Goal: Task Accomplishment & Management: Manage account settings

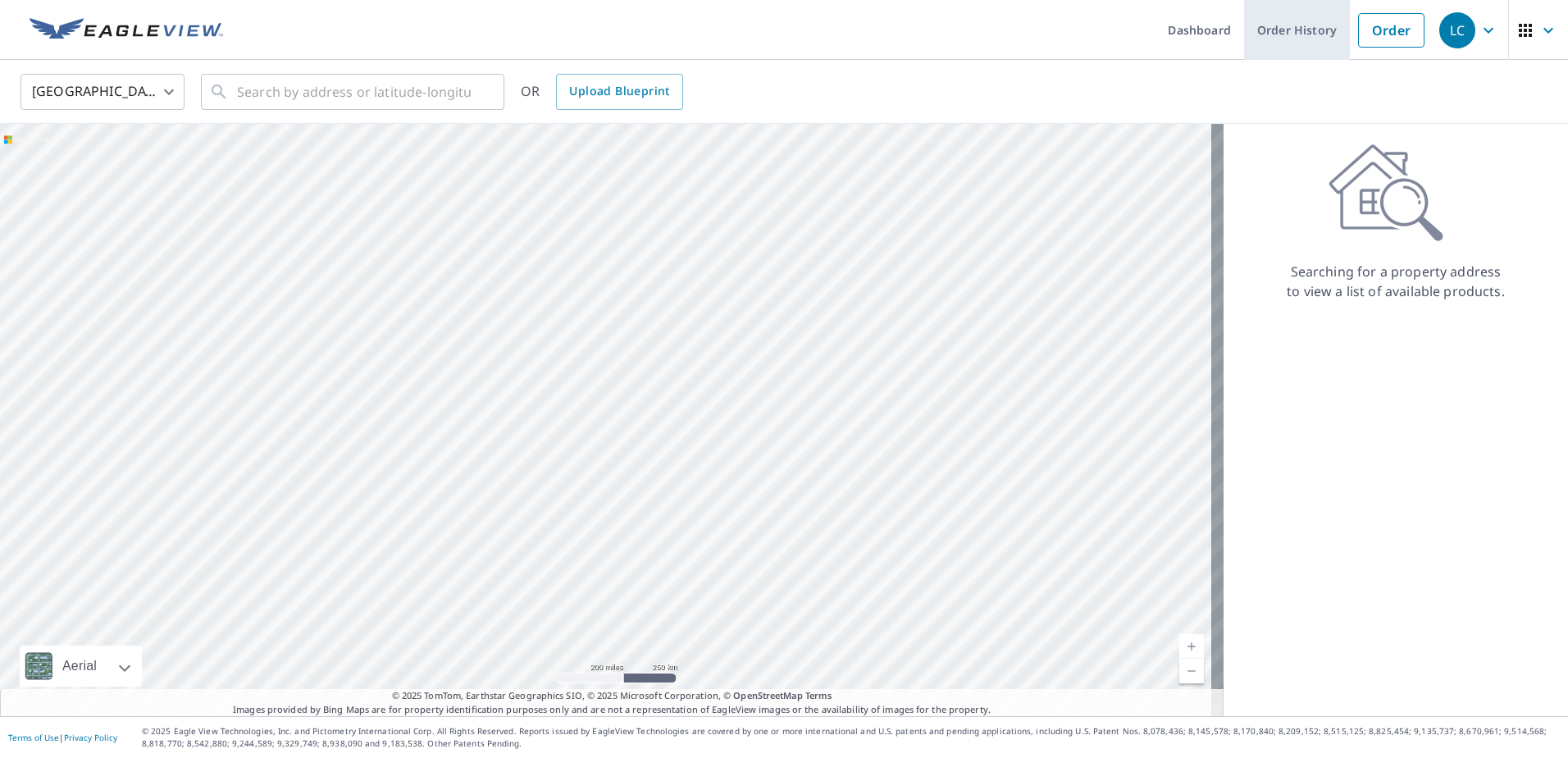
click at [1296, 26] on link "Order History" at bounding box center [1297, 30] width 106 height 60
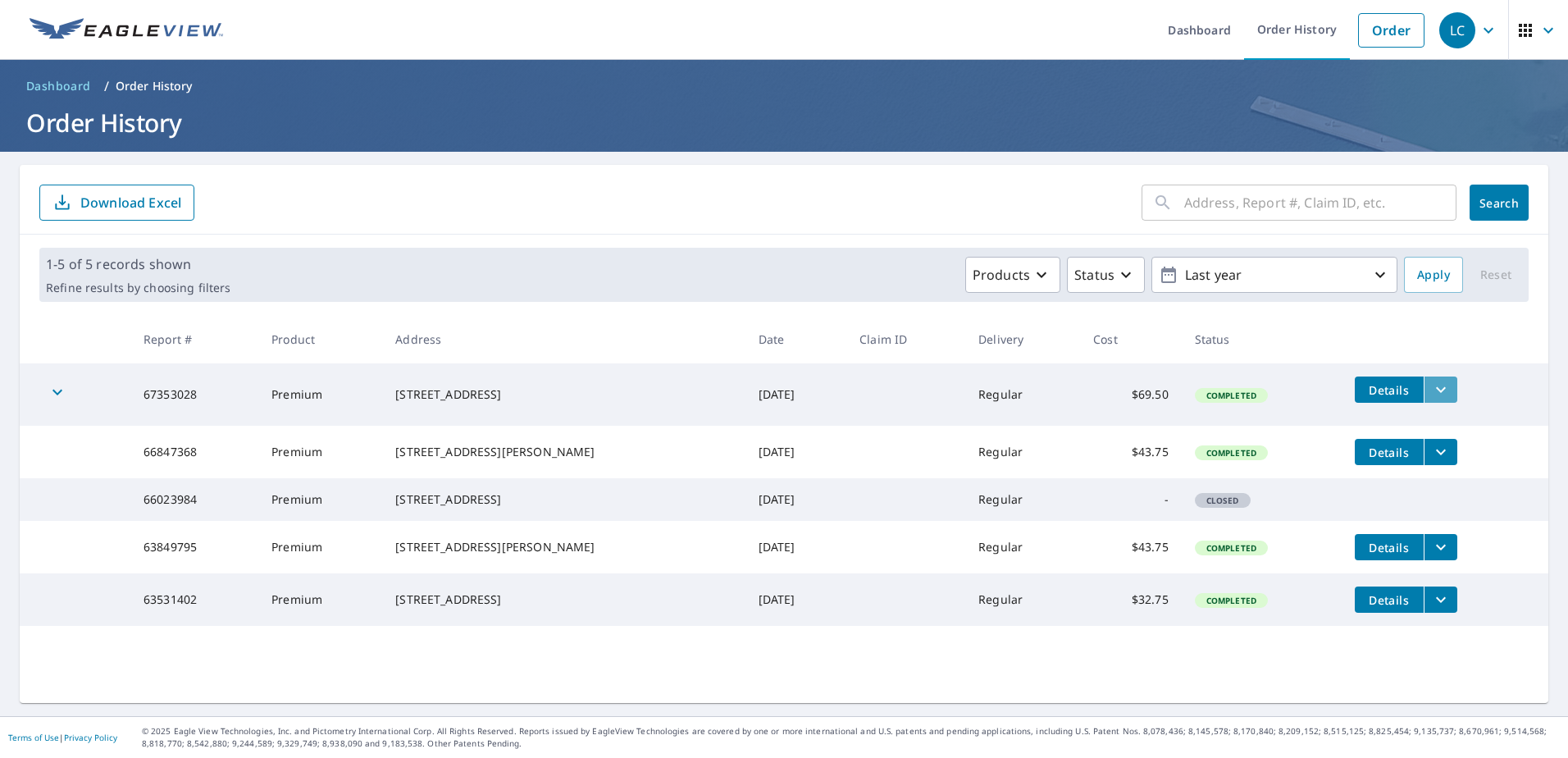
click at [1436, 390] on icon "filesDropdownBtn-67353028" at bounding box center [1441, 389] width 10 height 5
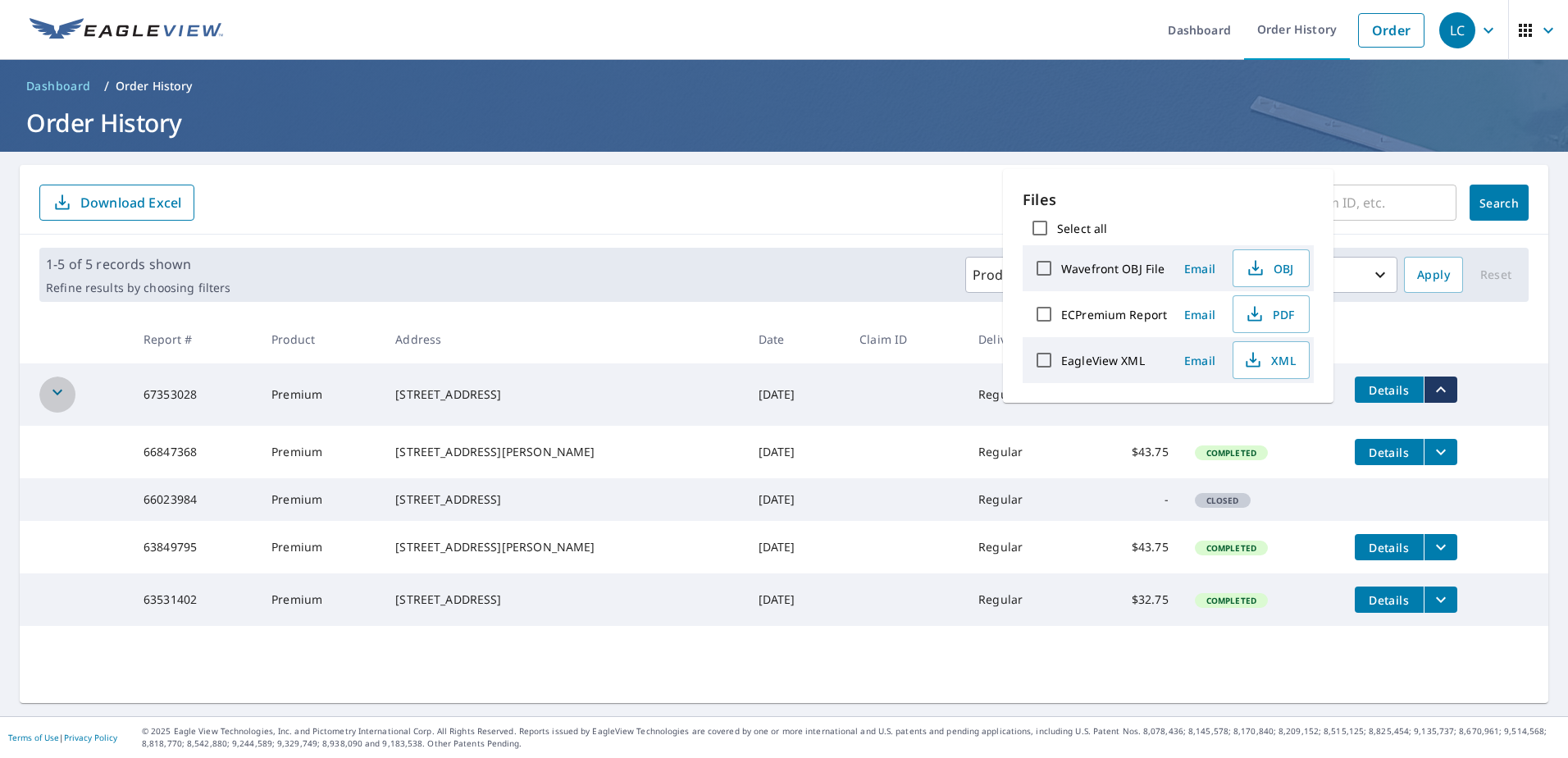
click at [59, 389] on icon "button" at bounding box center [58, 392] width 20 height 20
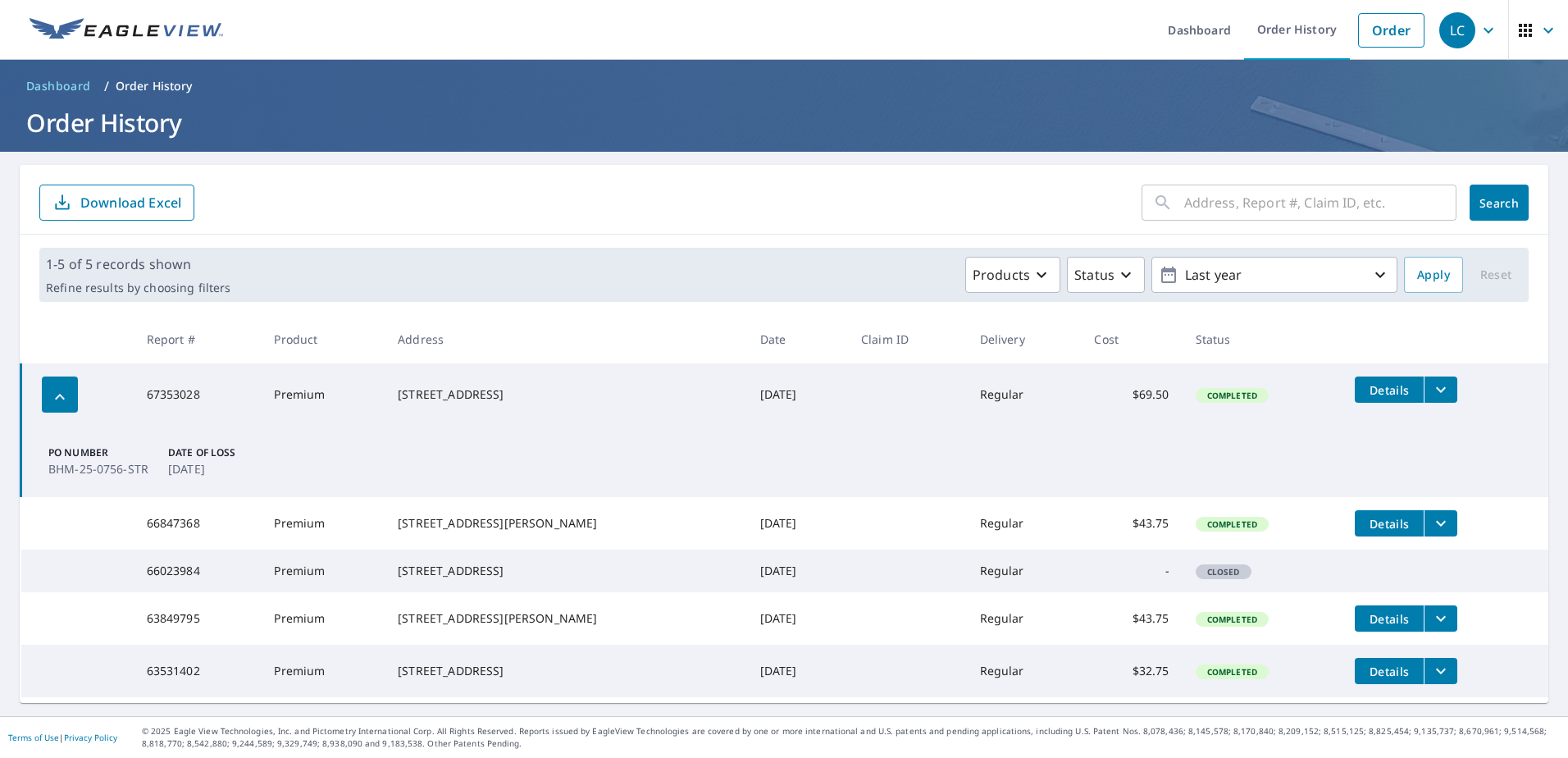
click at [1365, 386] on span "Details" at bounding box center [1389, 389] width 49 height 15
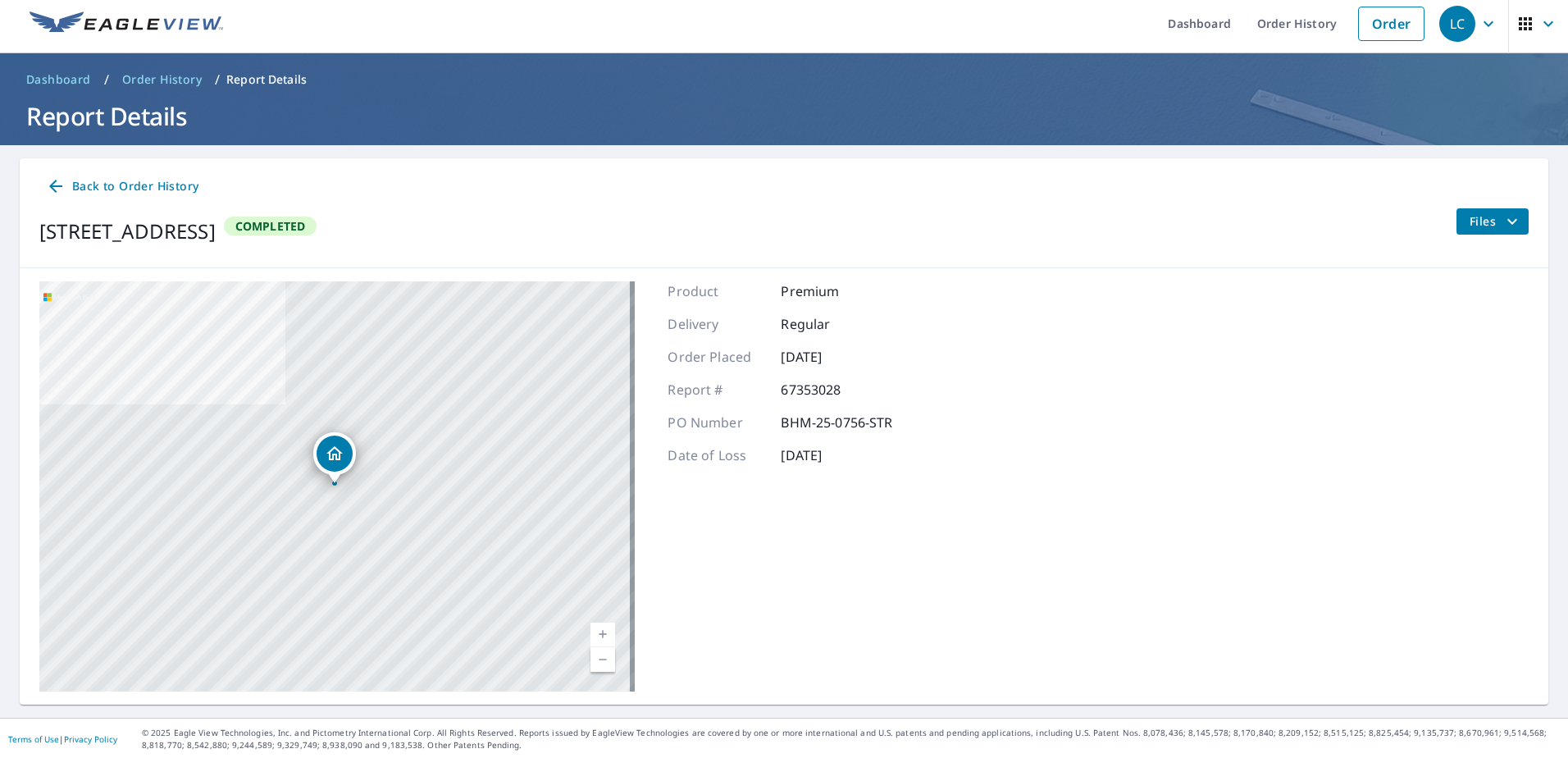
scroll to position [8, 0]
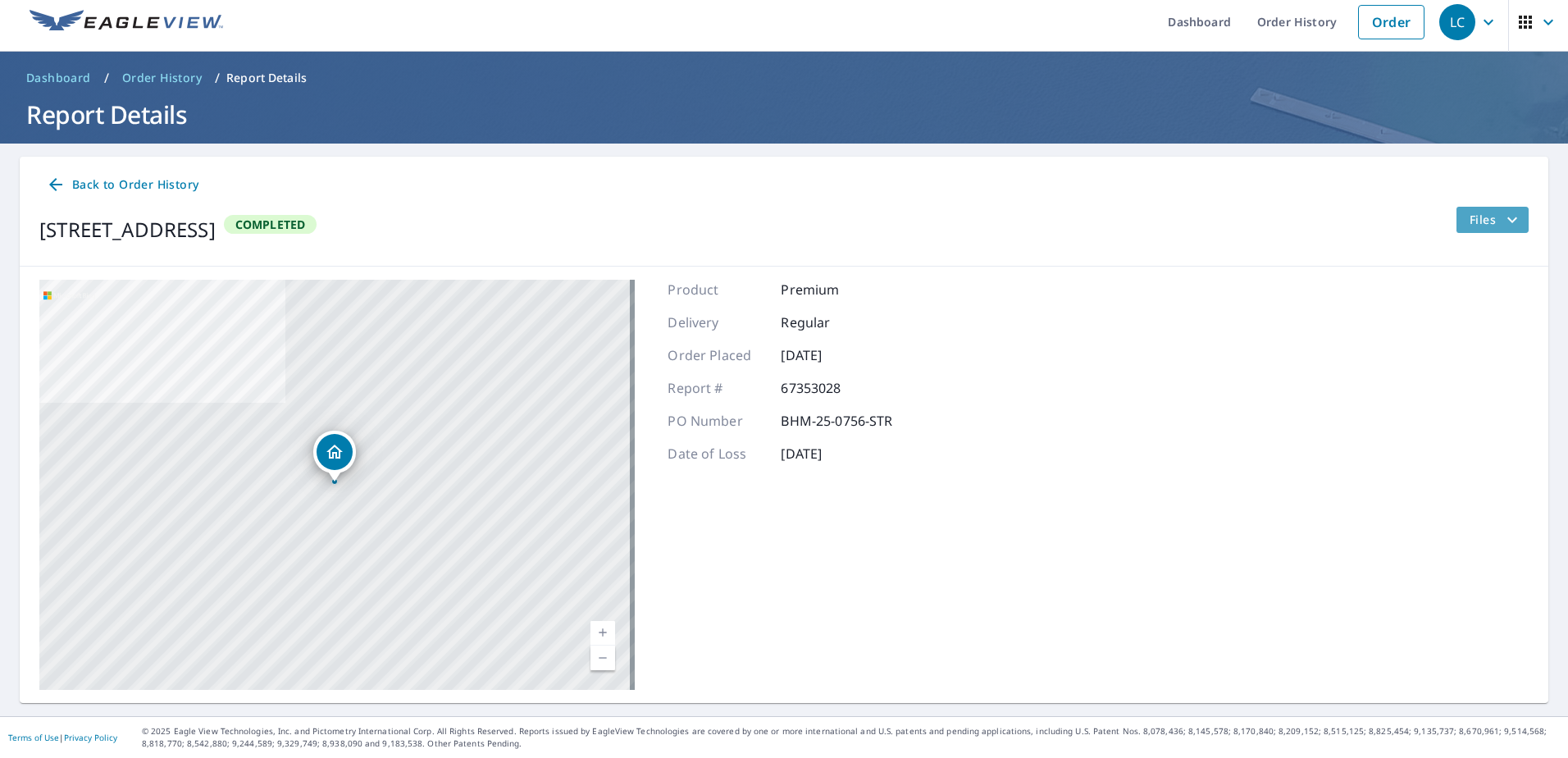
click at [1507, 220] on icon "filesDropdownBtn-67353028" at bounding box center [1512, 220] width 10 height 5
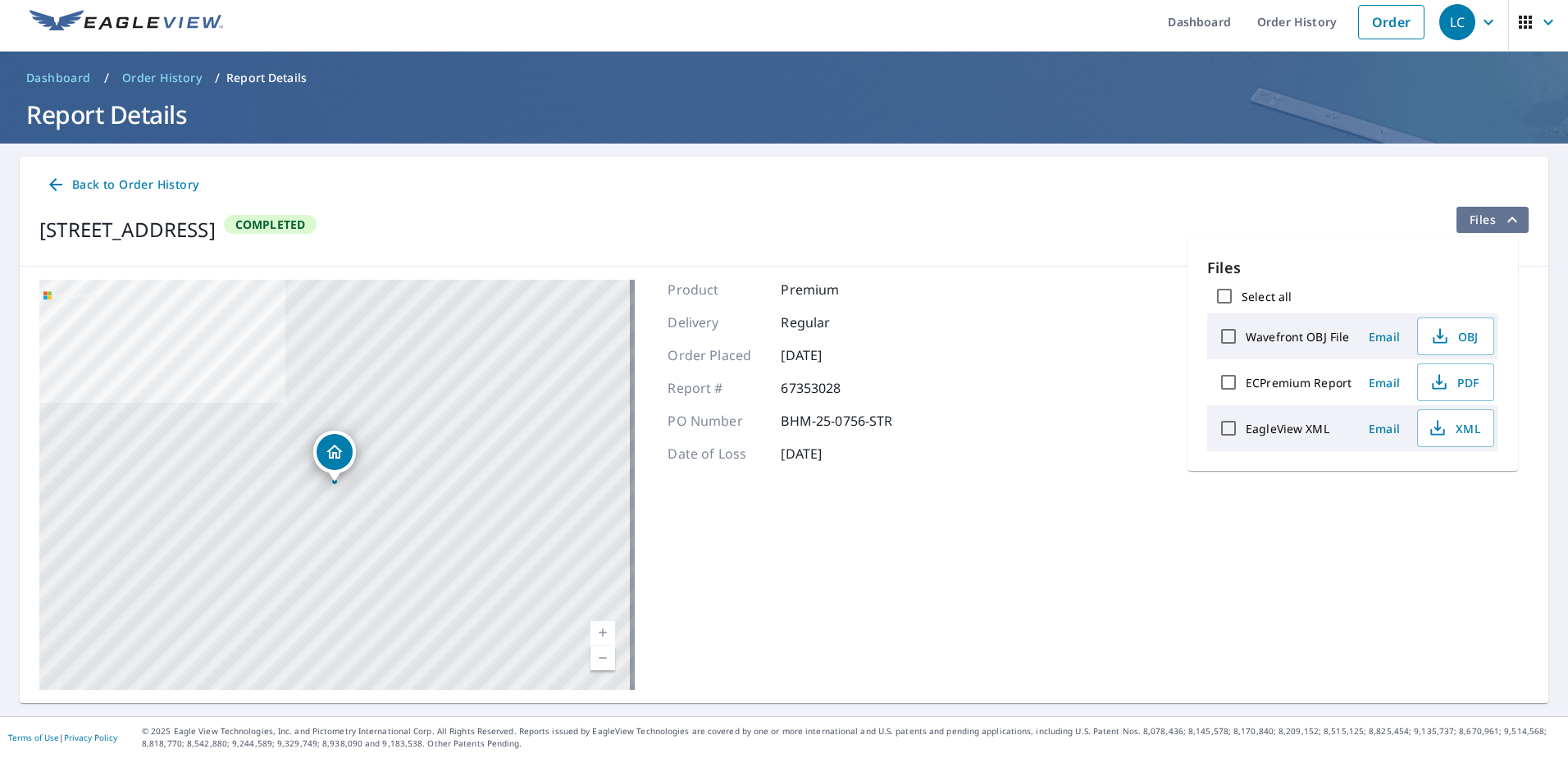
click at [1507, 217] on icon "filesDropdownBtn-67353028" at bounding box center [1512, 220] width 10 height 5
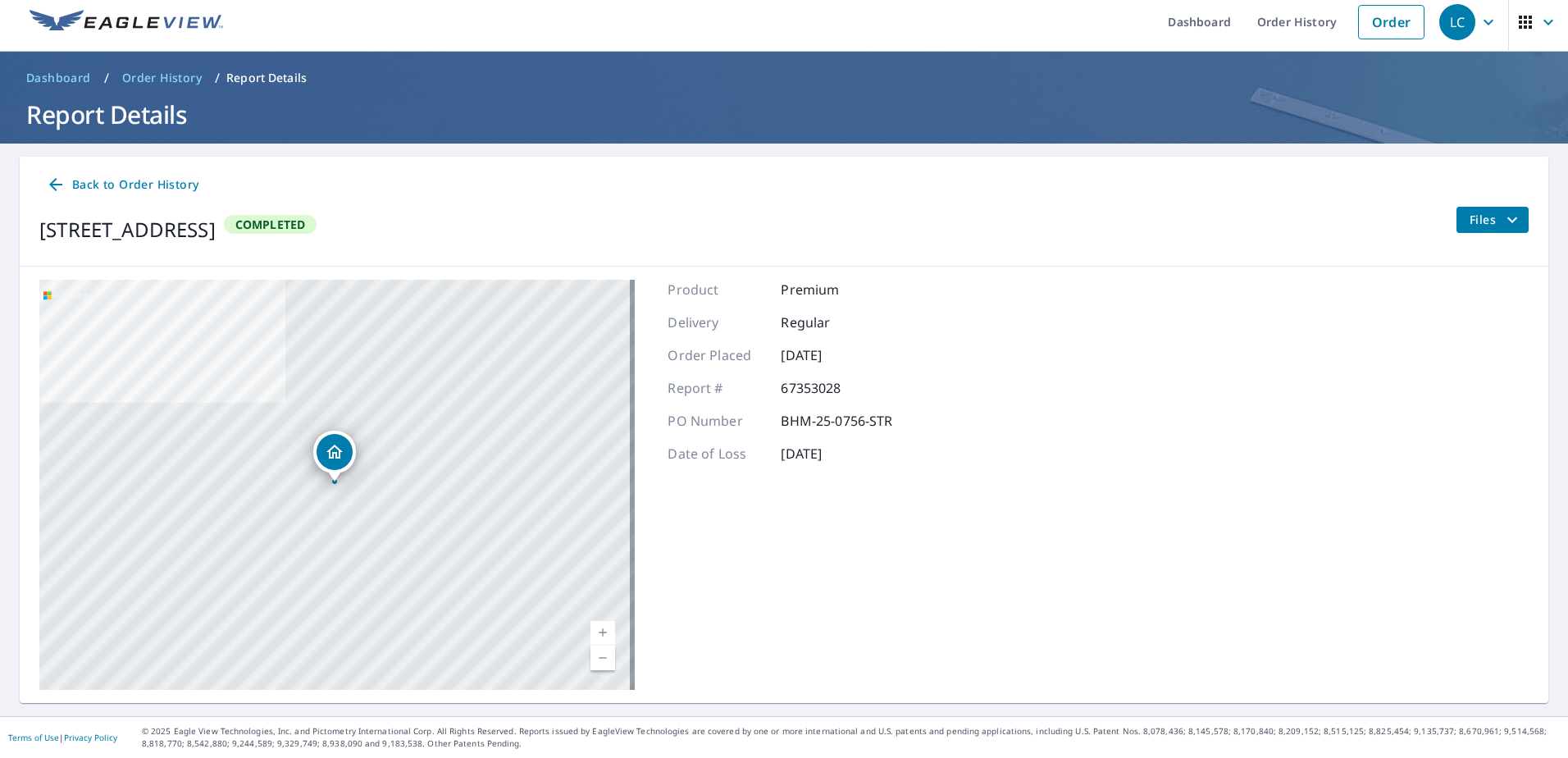
click at [1481, 25] on icon "button" at bounding box center [1488, 23] width 20 height 20
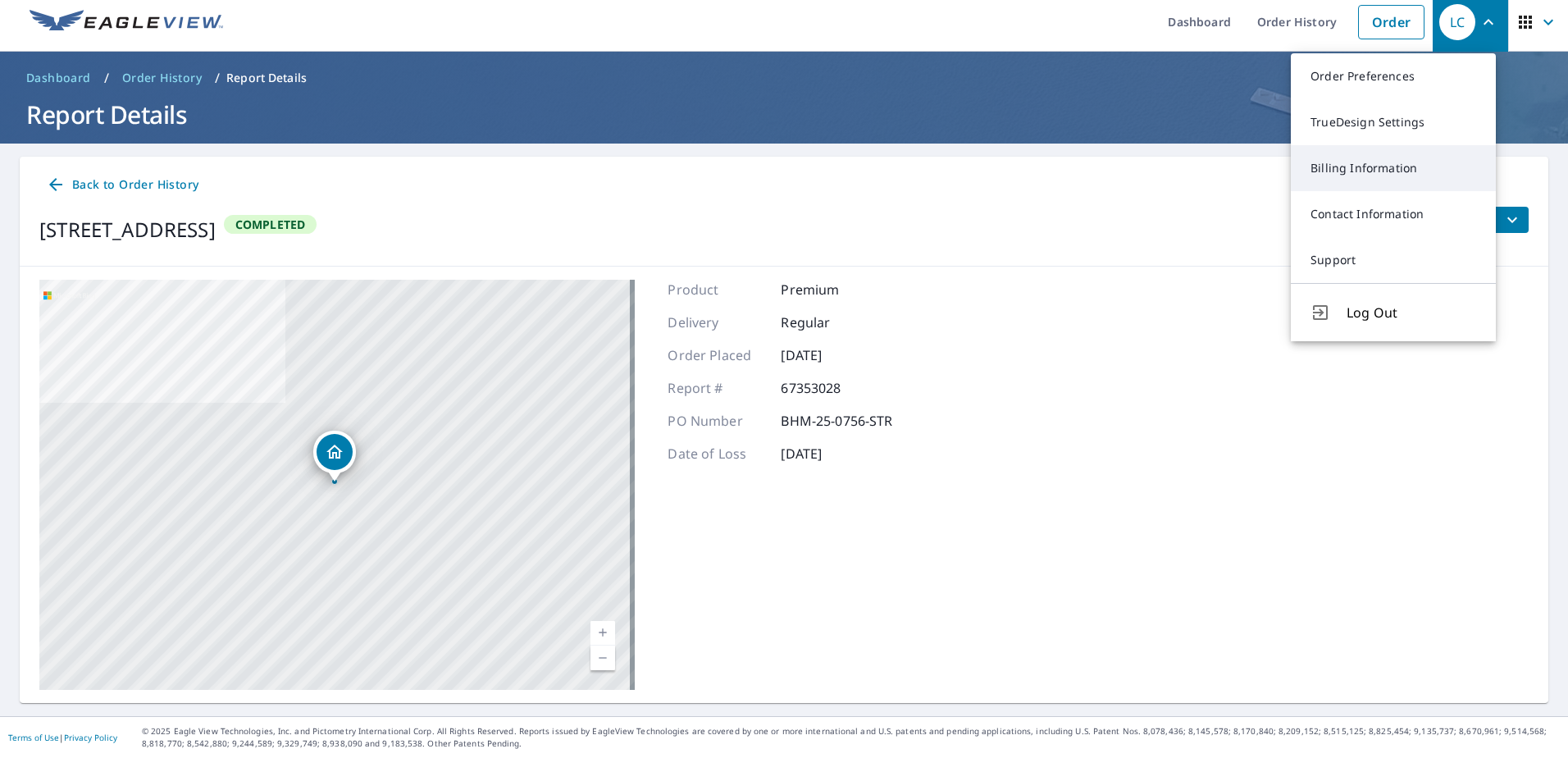
click at [1393, 160] on link "Billing Information" at bounding box center [1393, 168] width 205 height 46
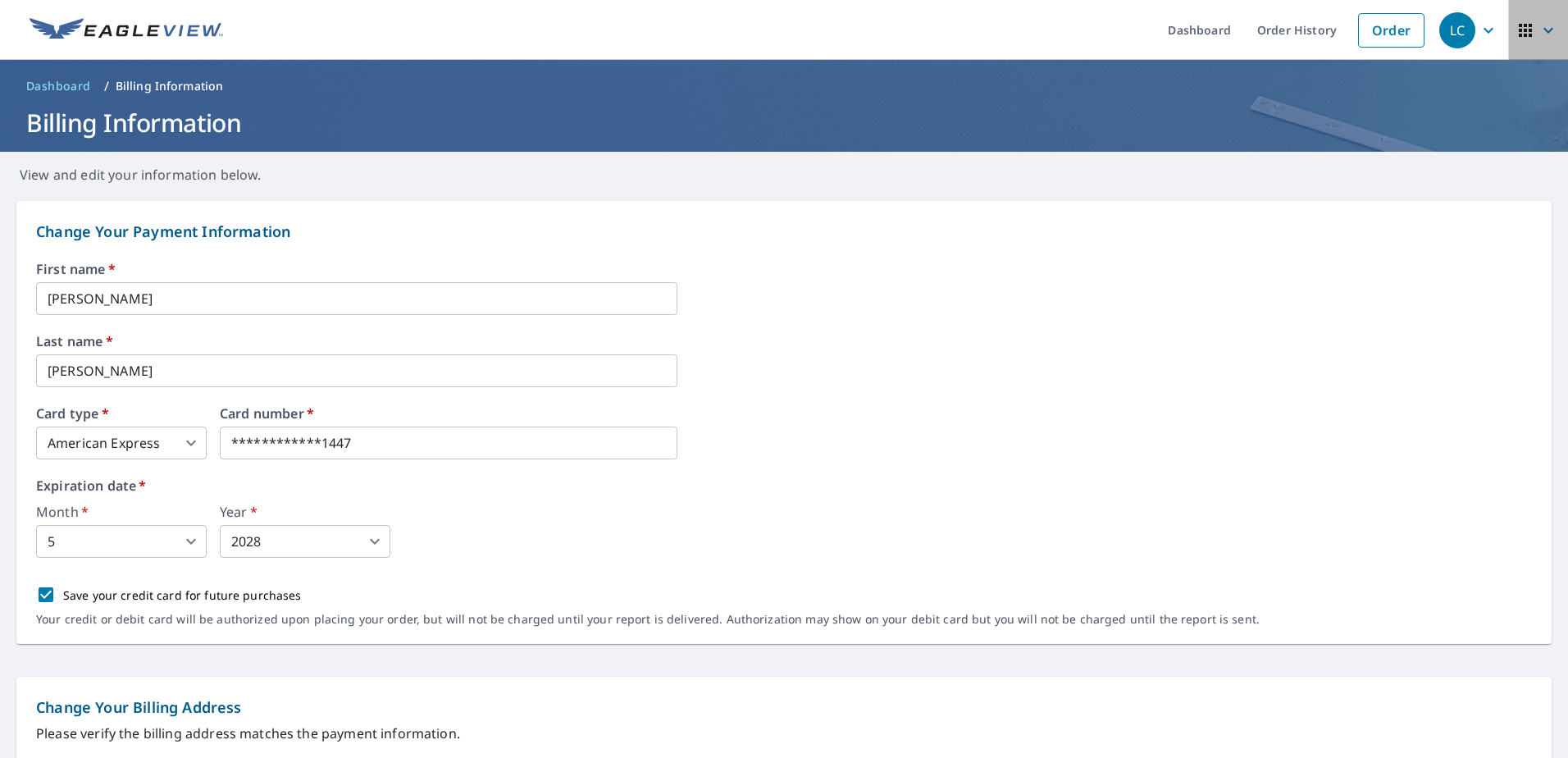
click at [1539, 26] on icon "button" at bounding box center [1549, 31] width 20 height 20
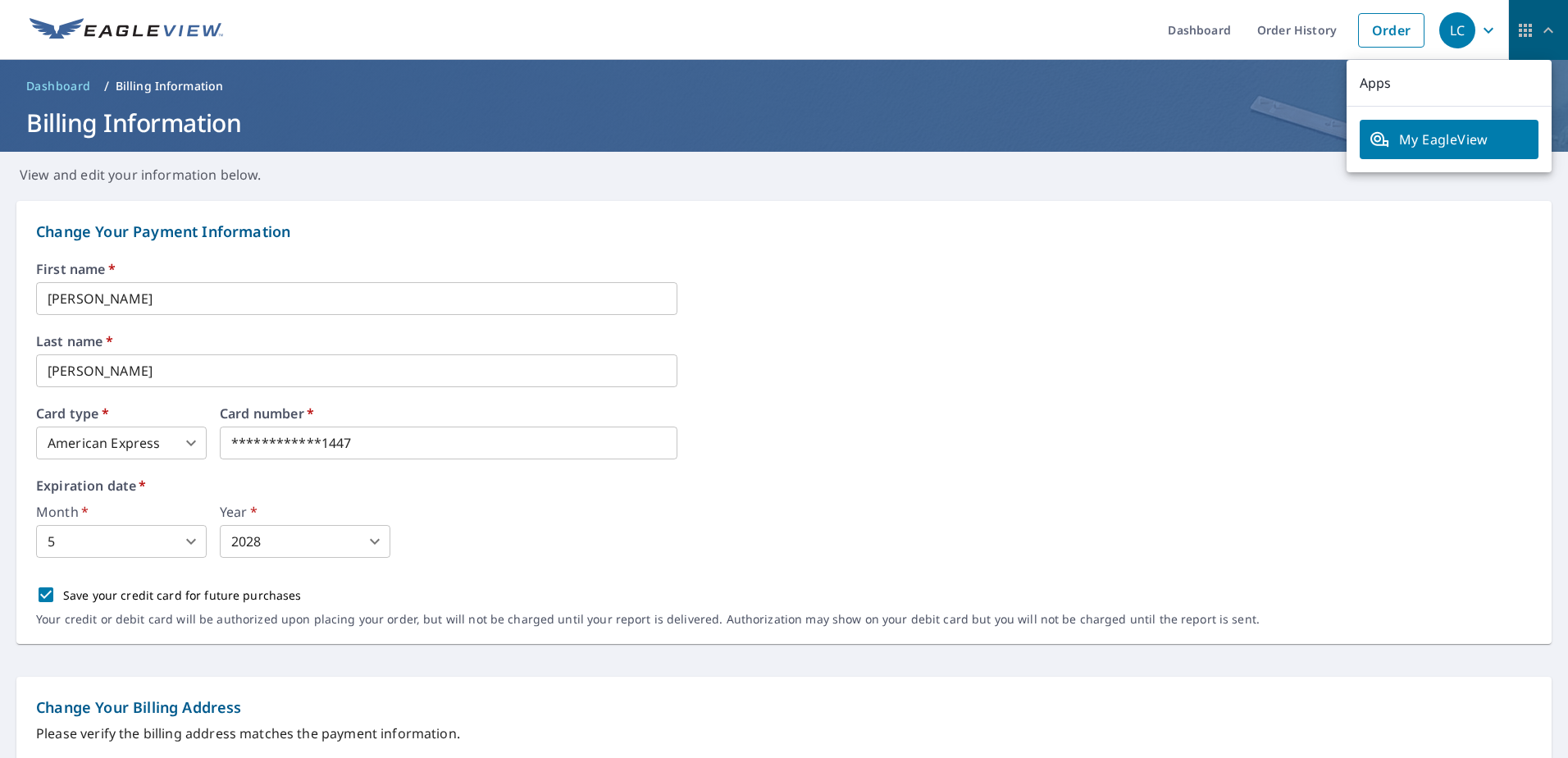
click at [1519, 31] on icon "button" at bounding box center [1526, 30] width 14 height 14
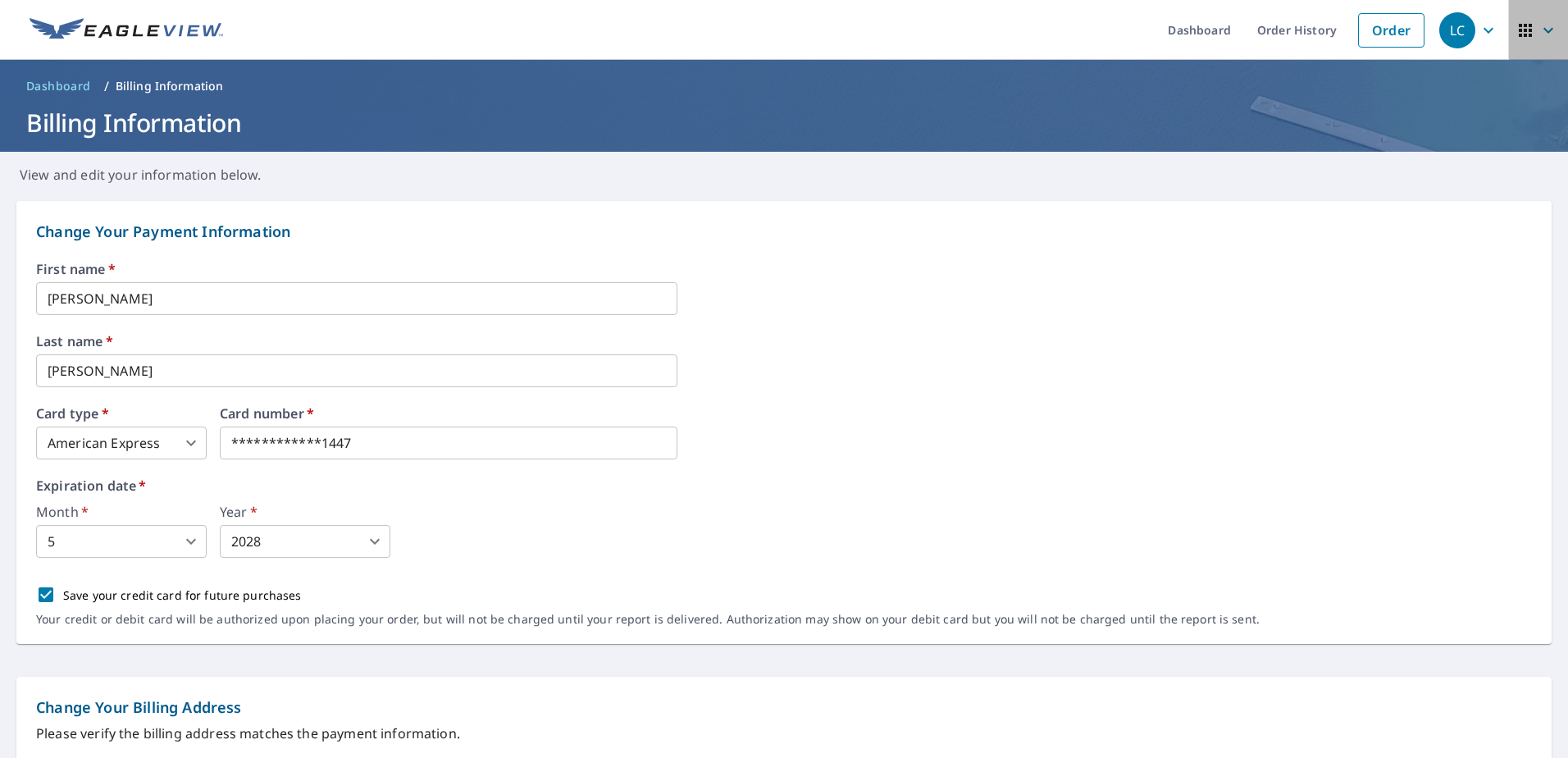
click at [1519, 31] on icon "button" at bounding box center [1526, 30] width 14 height 14
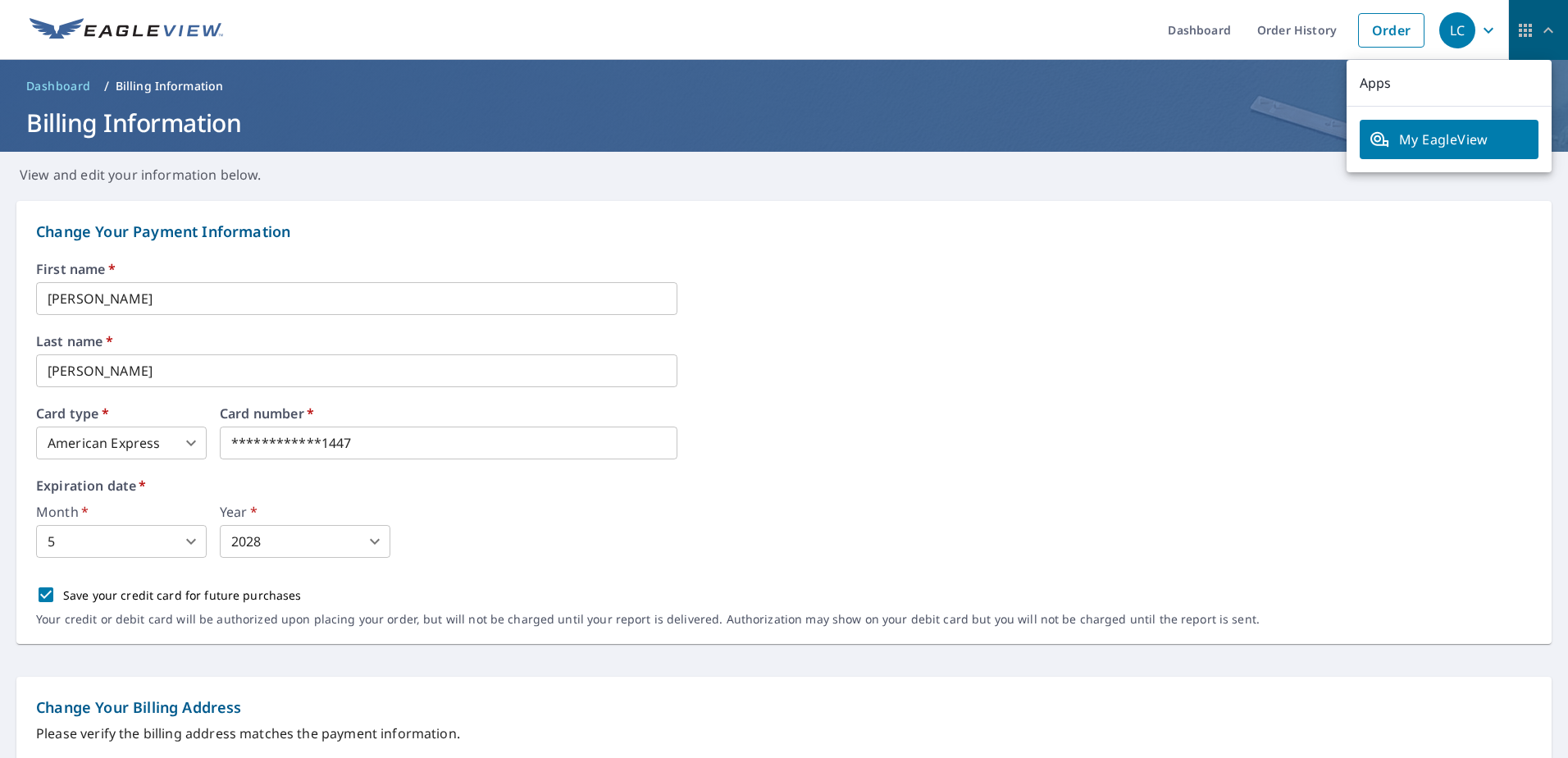
click at [1519, 31] on icon "button" at bounding box center [1526, 30] width 14 height 14
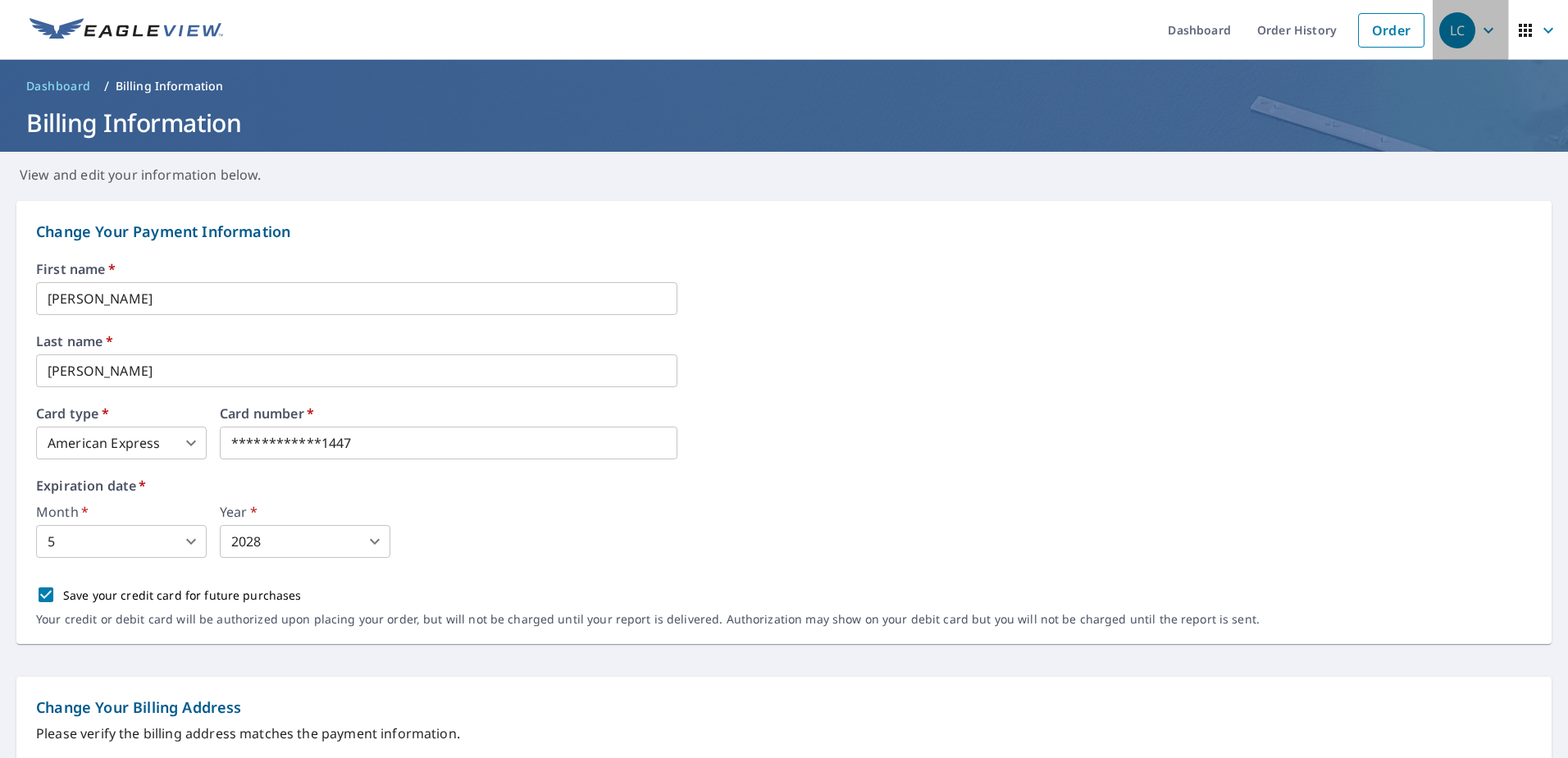
click at [1484, 31] on icon "button" at bounding box center [1488, 30] width 10 height 5
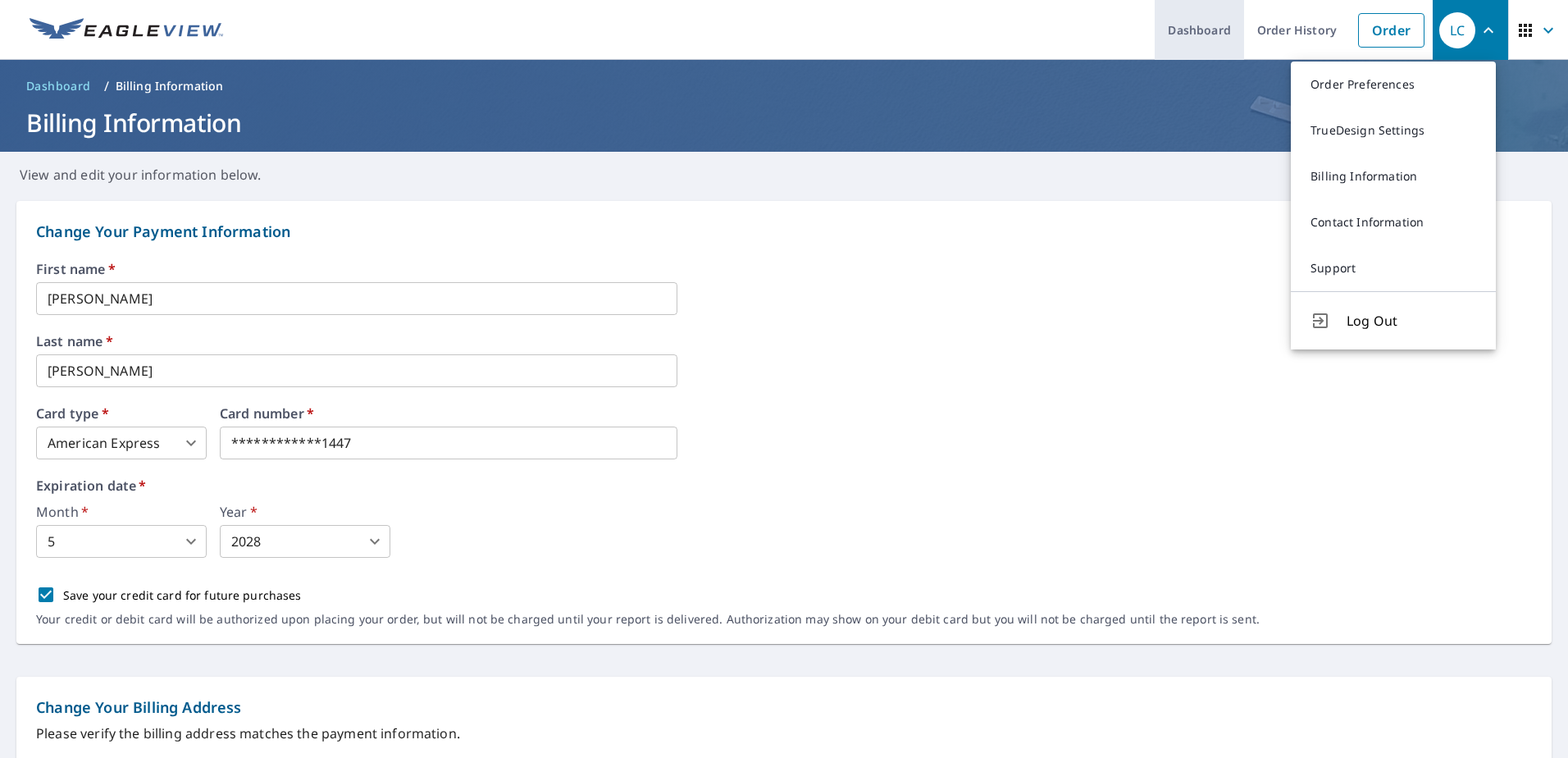
click at [1189, 40] on link "Dashboard" at bounding box center [1199, 30] width 89 height 60
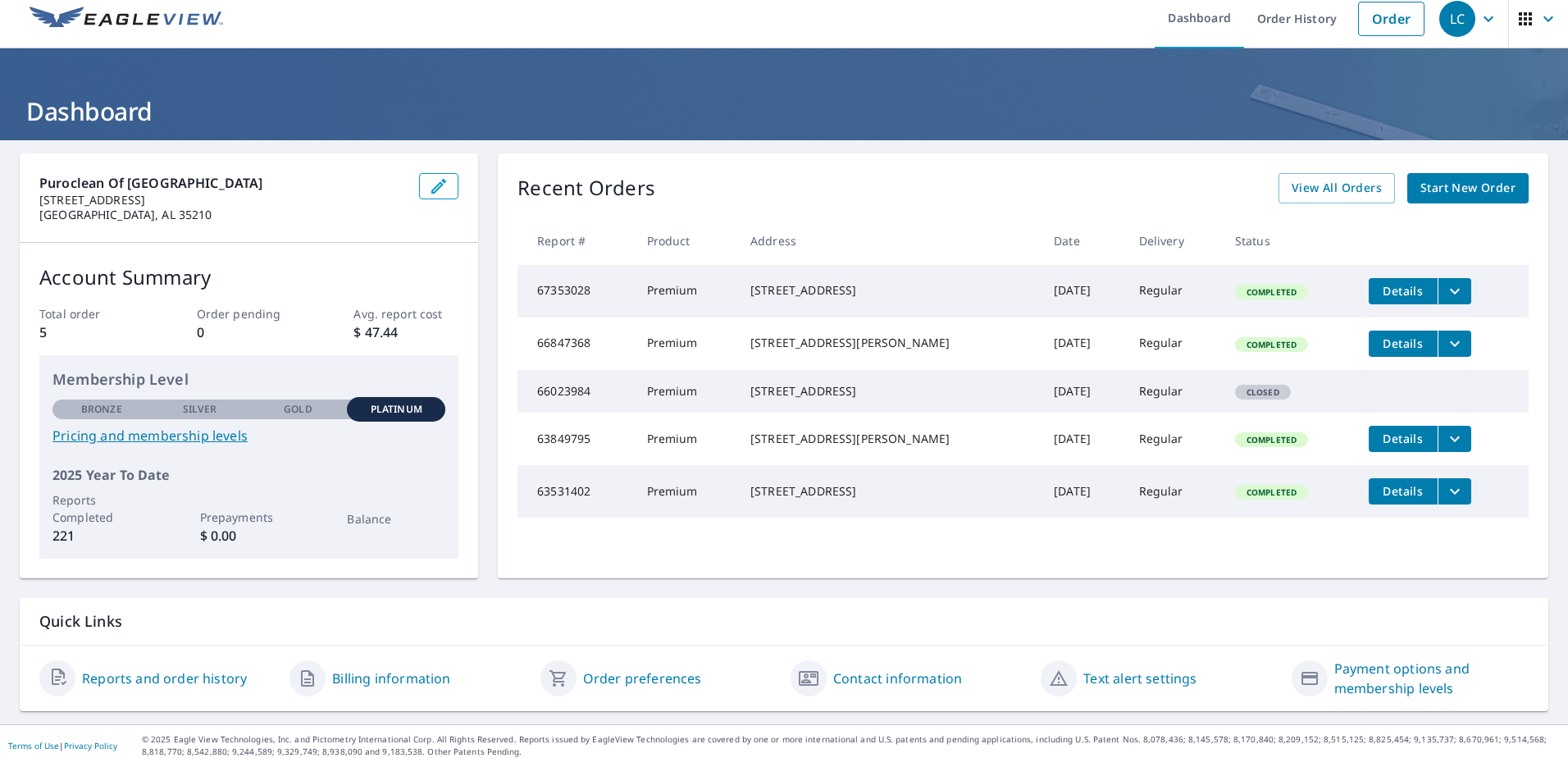
scroll to position [21, 0]
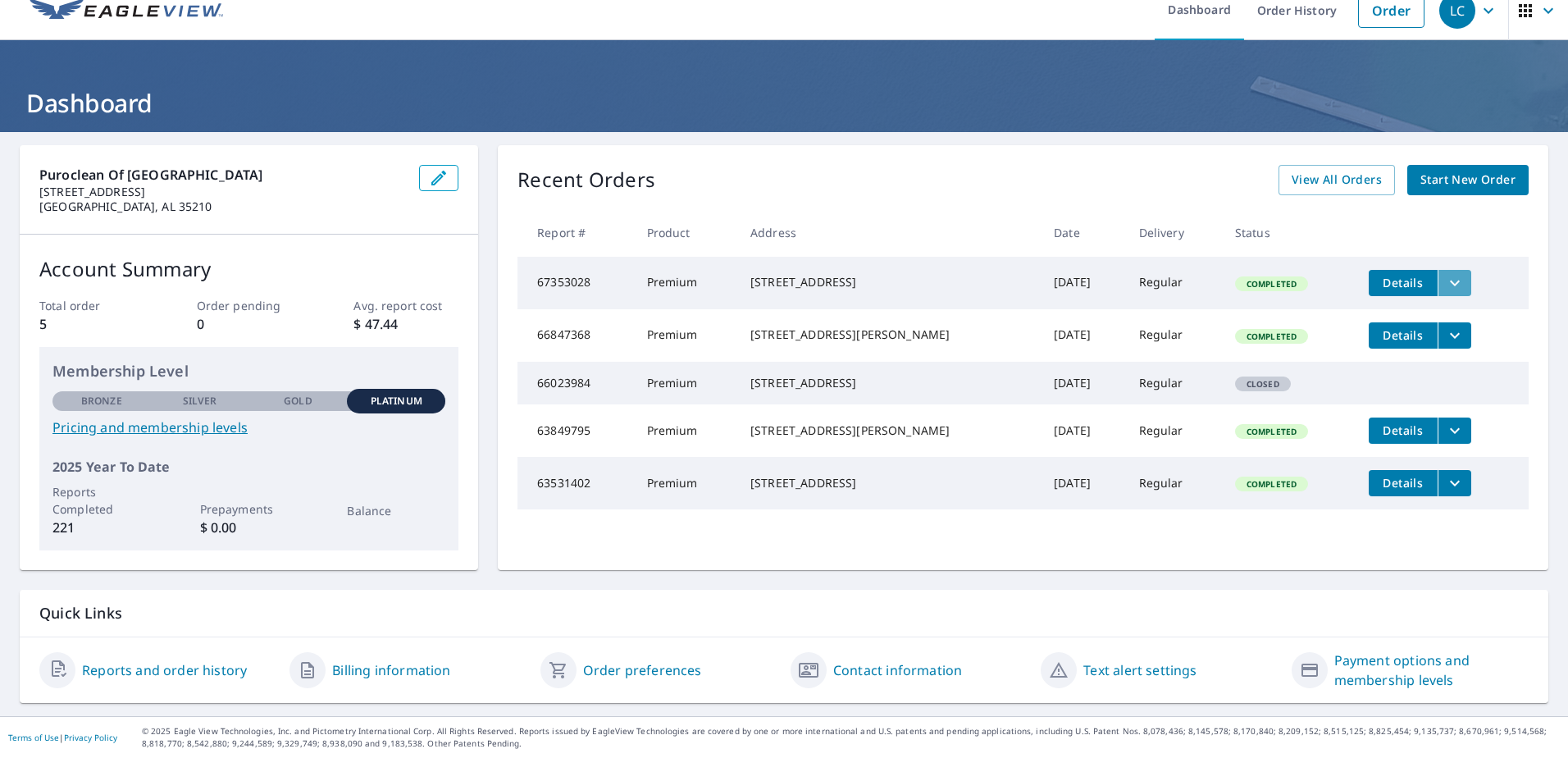
click at [1445, 281] on icon "filesDropdownBtn-67353028" at bounding box center [1455, 283] width 20 height 20
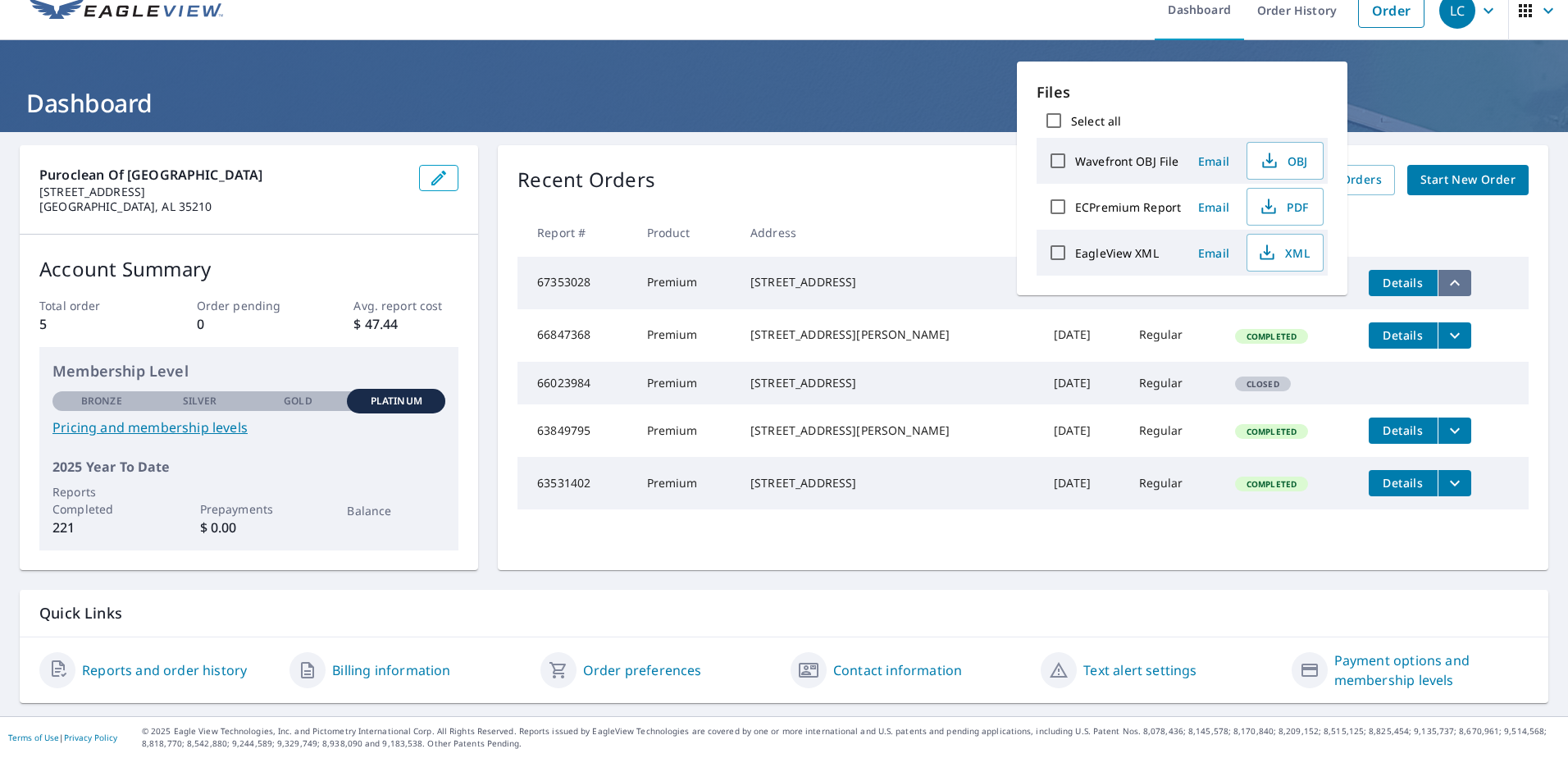
click at [1445, 281] on icon "filesDropdownBtn-67353028" at bounding box center [1455, 283] width 20 height 20
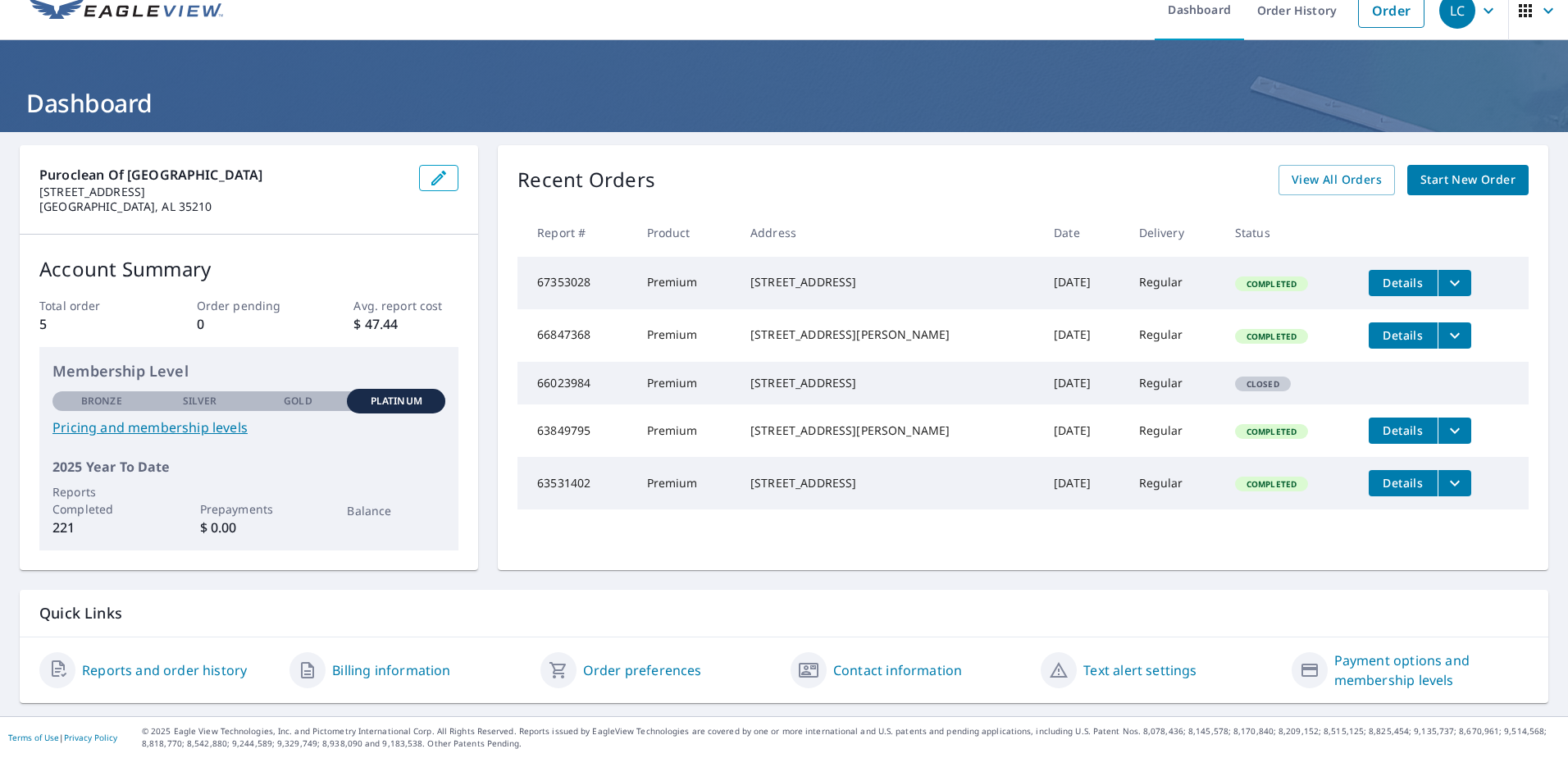
click at [833, 285] on div "[STREET_ADDRESS]" at bounding box center [888, 282] width 277 height 16
click at [1352, 168] on link "View All Orders" at bounding box center [1337, 180] width 117 height 31
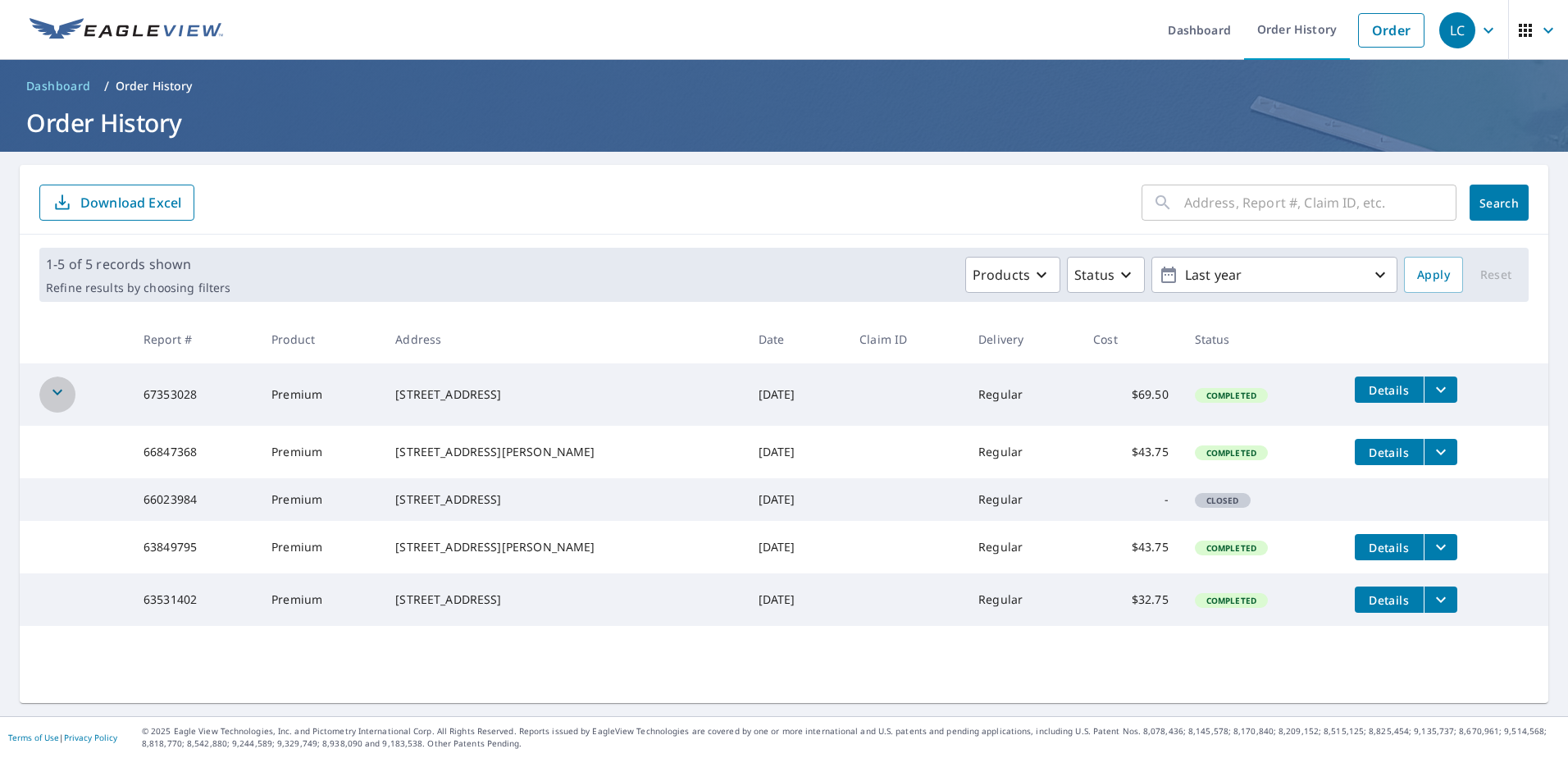
click at [56, 395] on icon "button" at bounding box center [58, 392] width 20 height 20
